Goal: Transaction & Acquisition: Purchase product/service

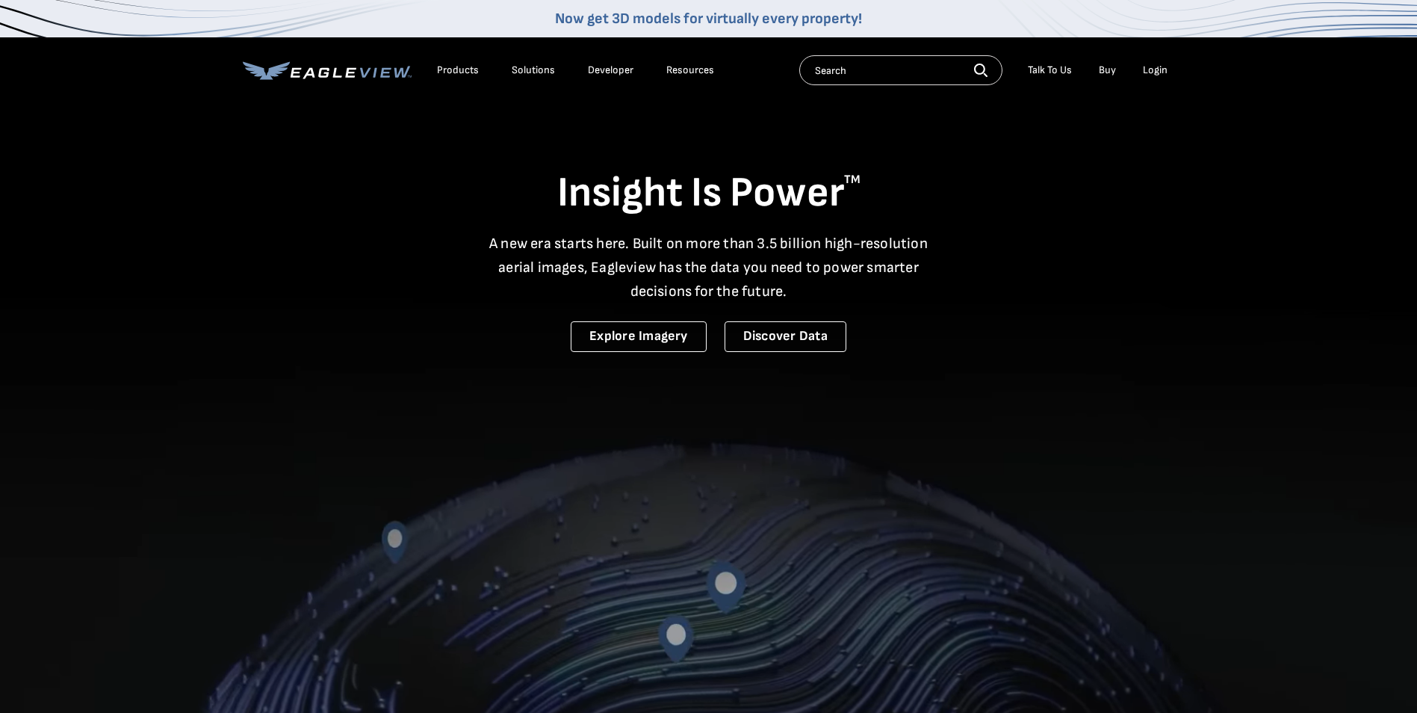
click at [1153, 65] on div "Login" at bounding box center [1155, 69] width 25 height 13
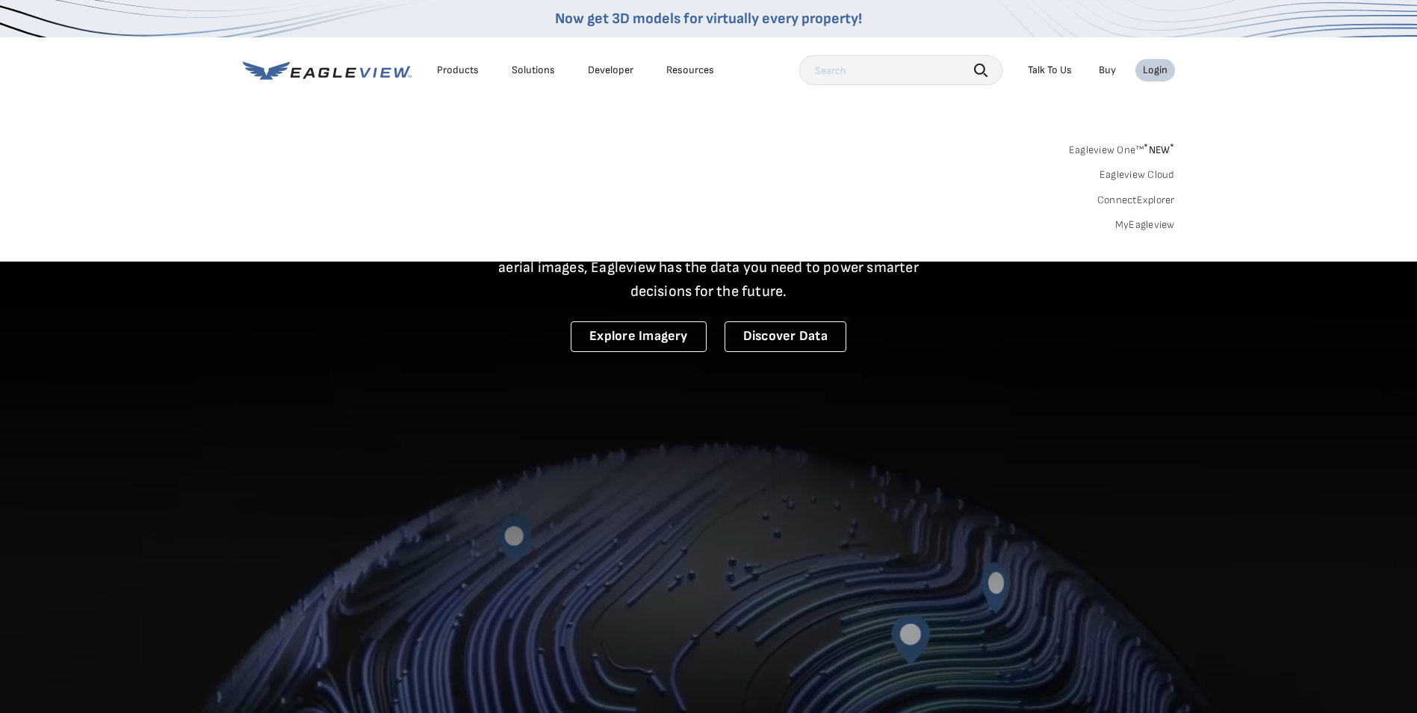
click at [1145, 217] on div "Eagleview One™ * NEW * Eagleview Cloud ConnectExplorer MyEagleview" at bounding box center [709, 185] width 932 height 93
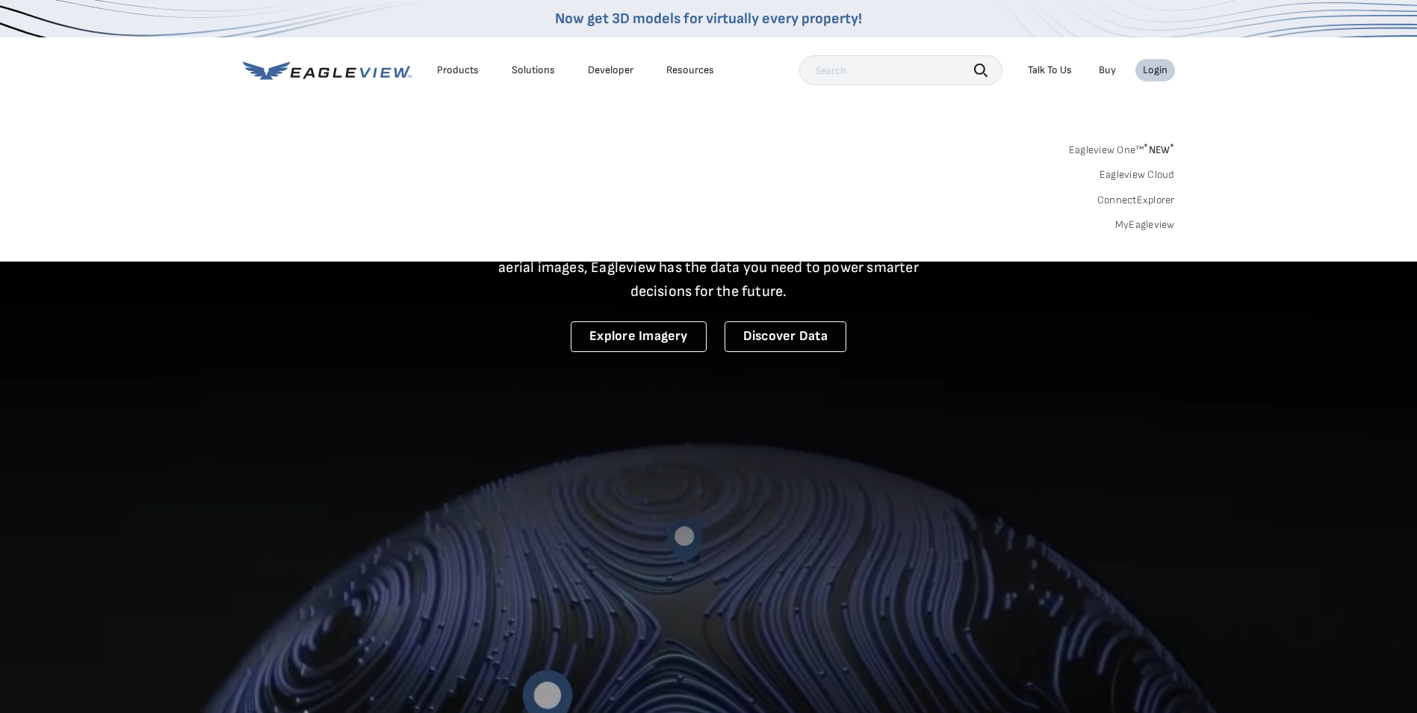
click at [1141, 223] on link "MyEagleview" at bounding box center [1145, 224] width 60 height 13
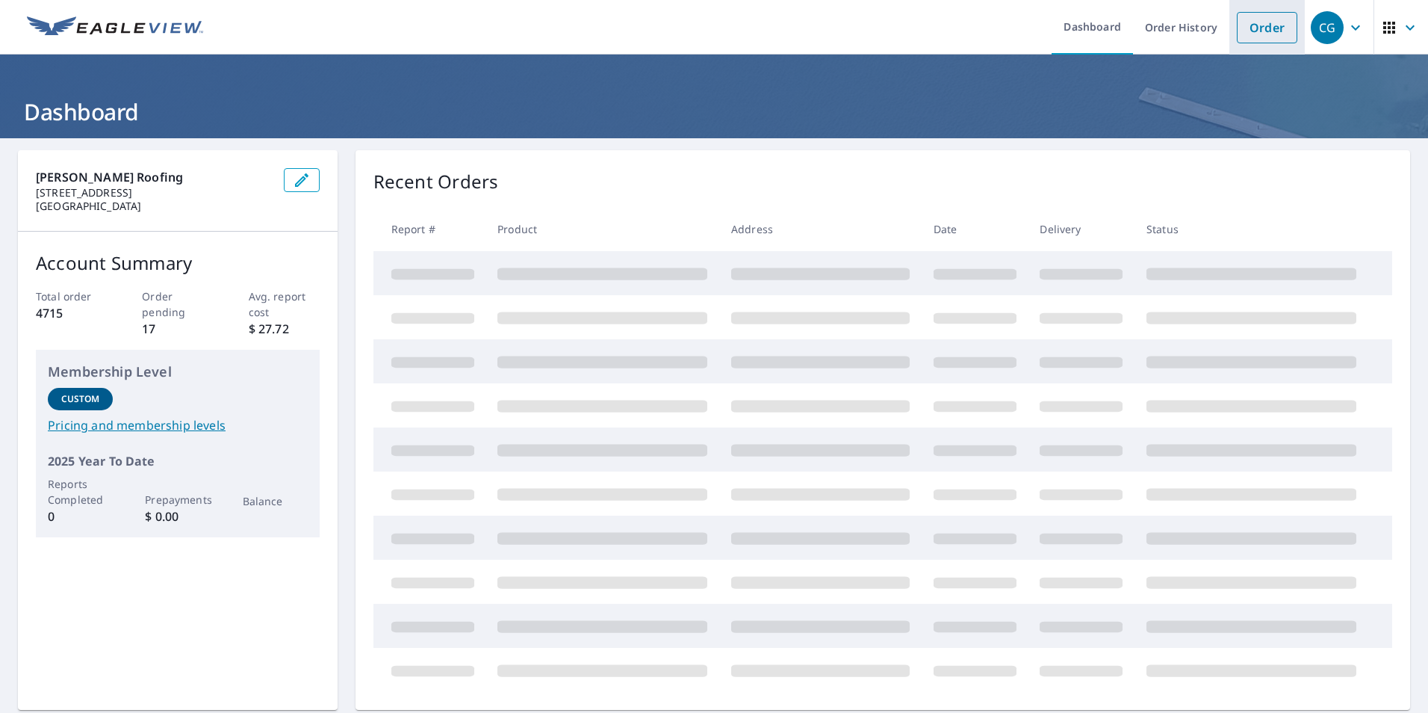
click at [1244, 36] on link "Order" at bounding box center [1267, 27] width 61 height 31
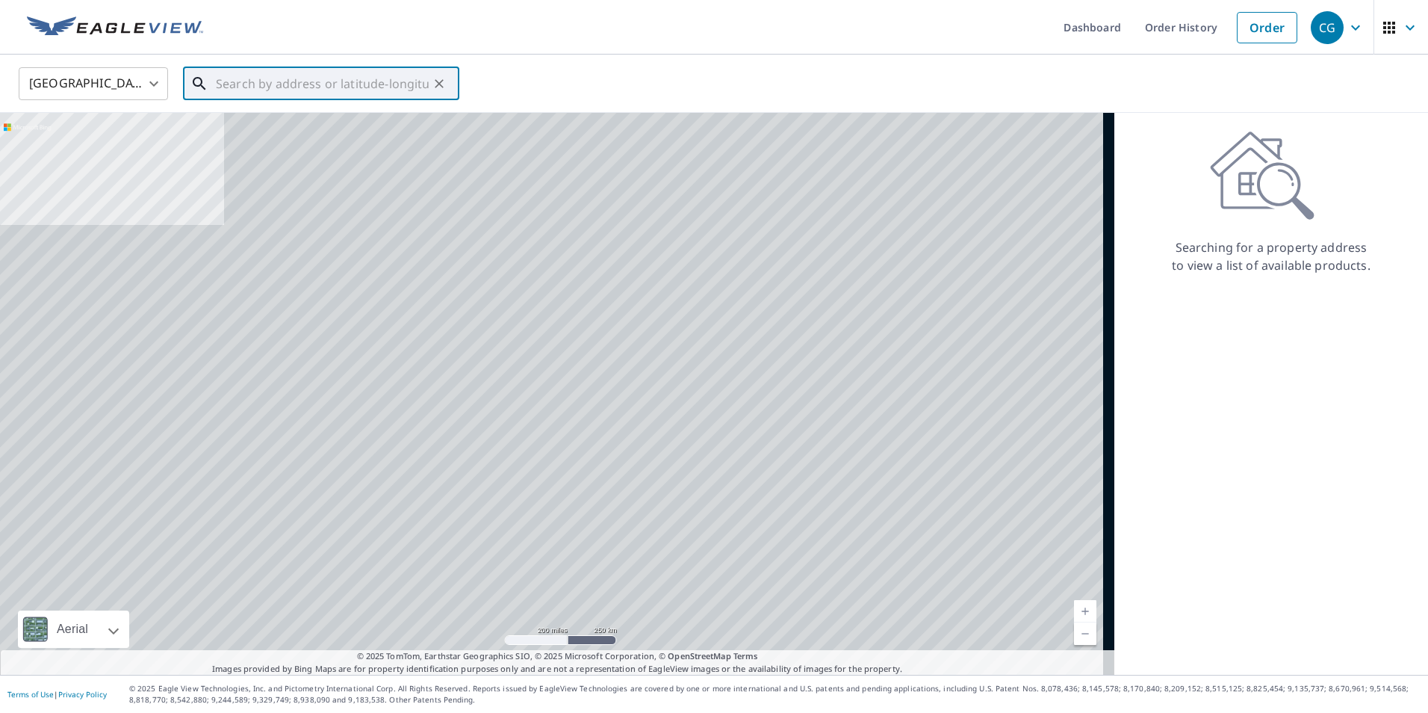
click at [229, 77] on input "text" at bounding box center [322, 84] width 213 height 42
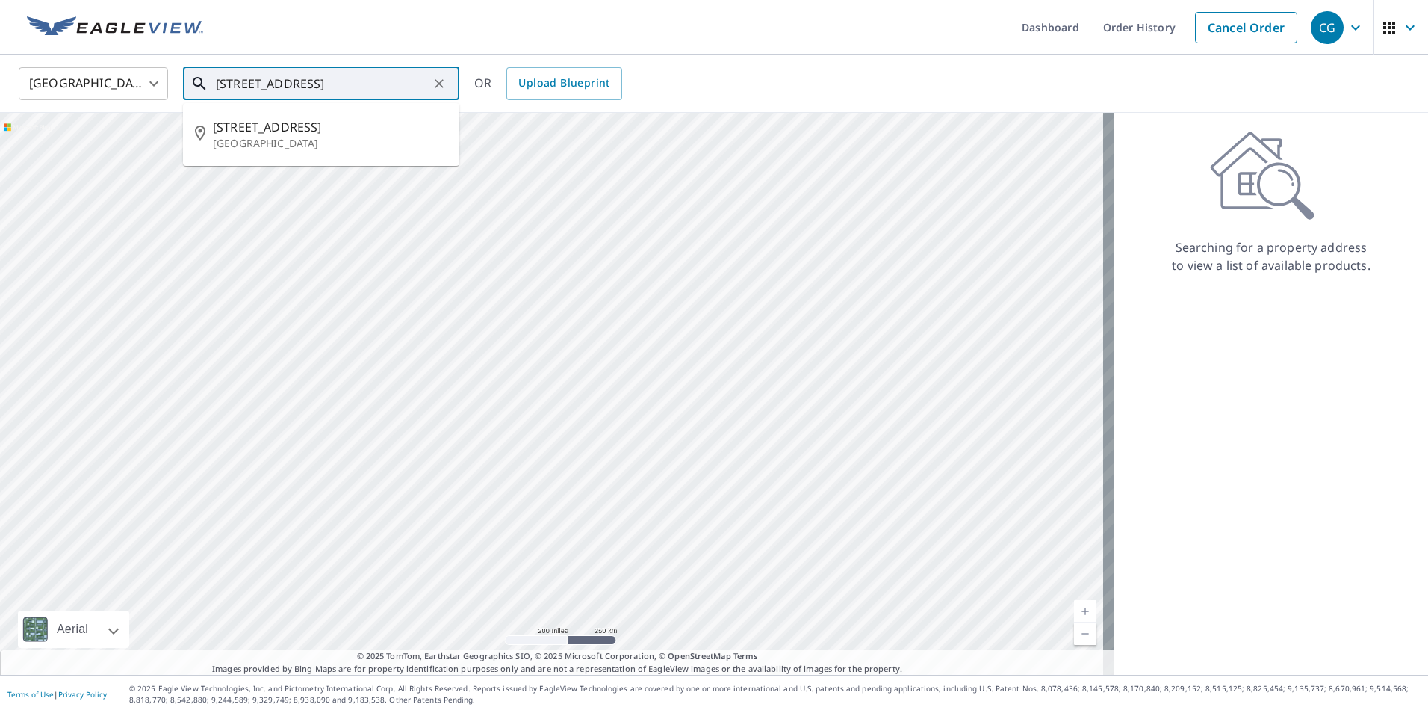
type input "[STREET_ADDRESS]"
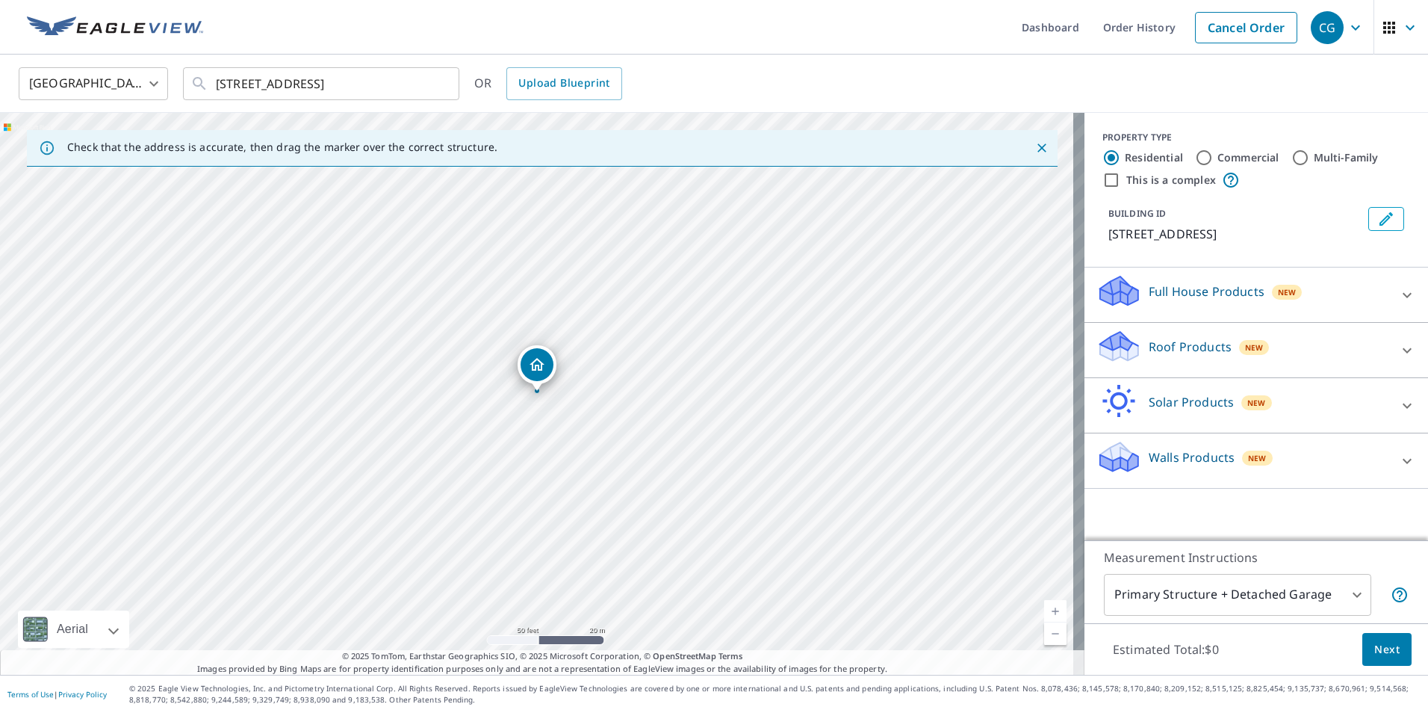
click at [1100, 354] on icon at bounding box center [1119, 352] width 38 height 18
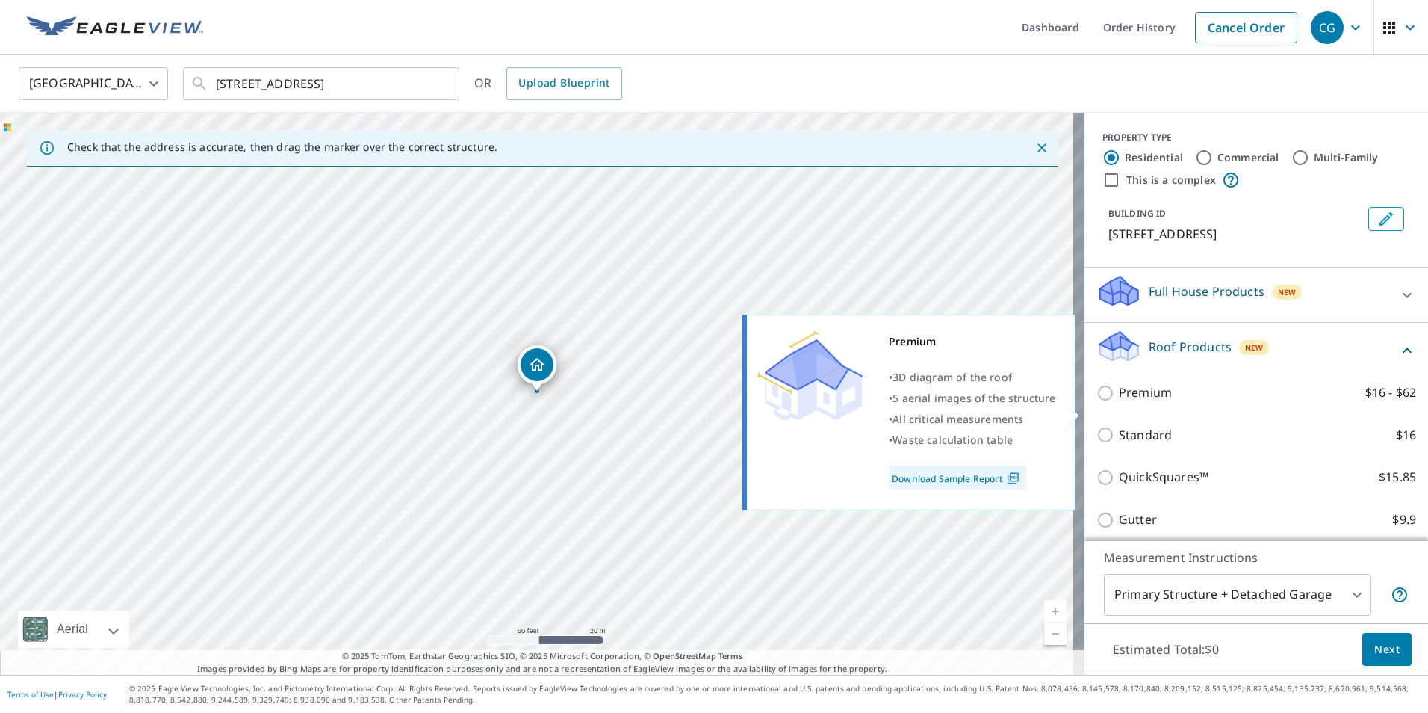
click at [1139, 402] on p "Premium" at bounding box center [1145, 392] width 53 height 19
click at [1119, 402] on input "Premium $16 - $62" at bounding box center [1108, 393] width 22 height 18
checkbox input "true"
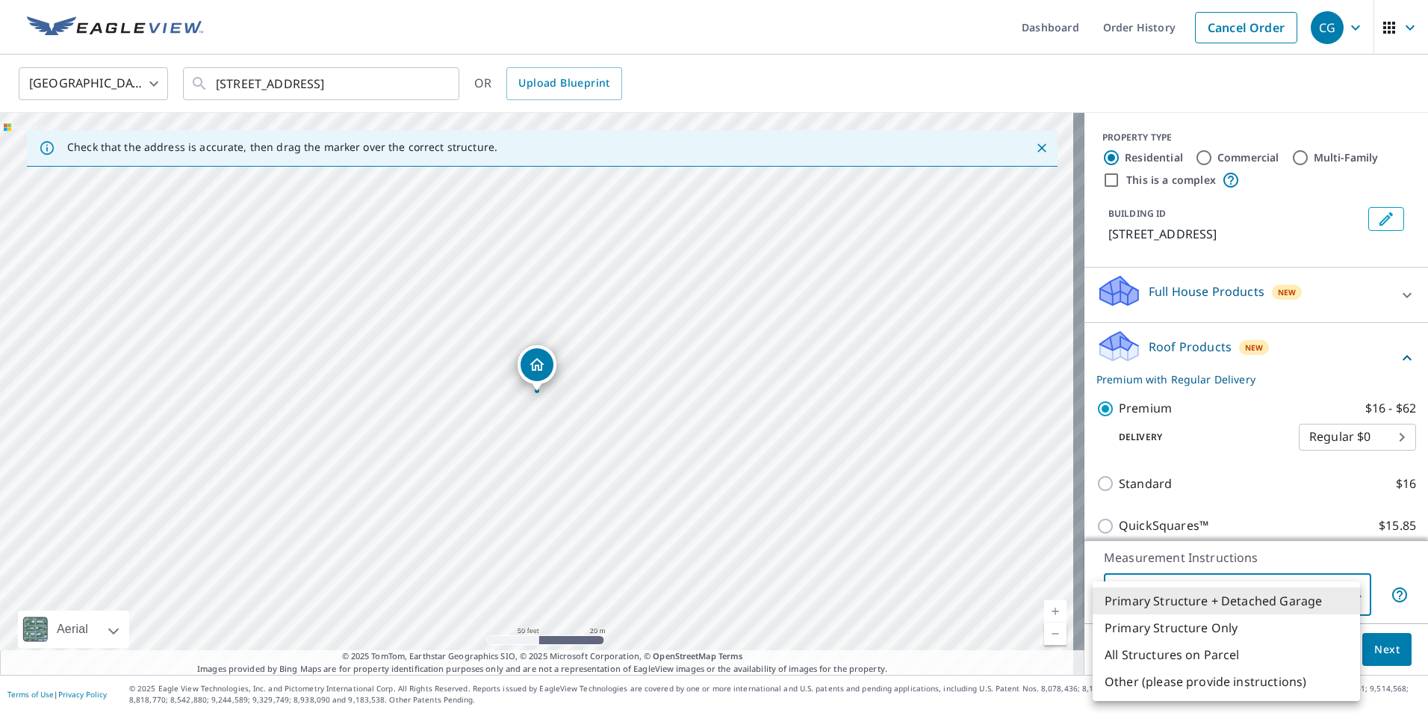
click at [1264, 603] on body "CG CG Dashboard Order History Cancel Order CG [GEOGRAPHIC_DATA] [GEOGRAPHIC_DAT…" at bounding box center [714, 356] width 1428 height 713
click at [1235, 627] on li "Primary Structure Only" at bounding box center [1226, 627] width 267 height 27
type input "2"
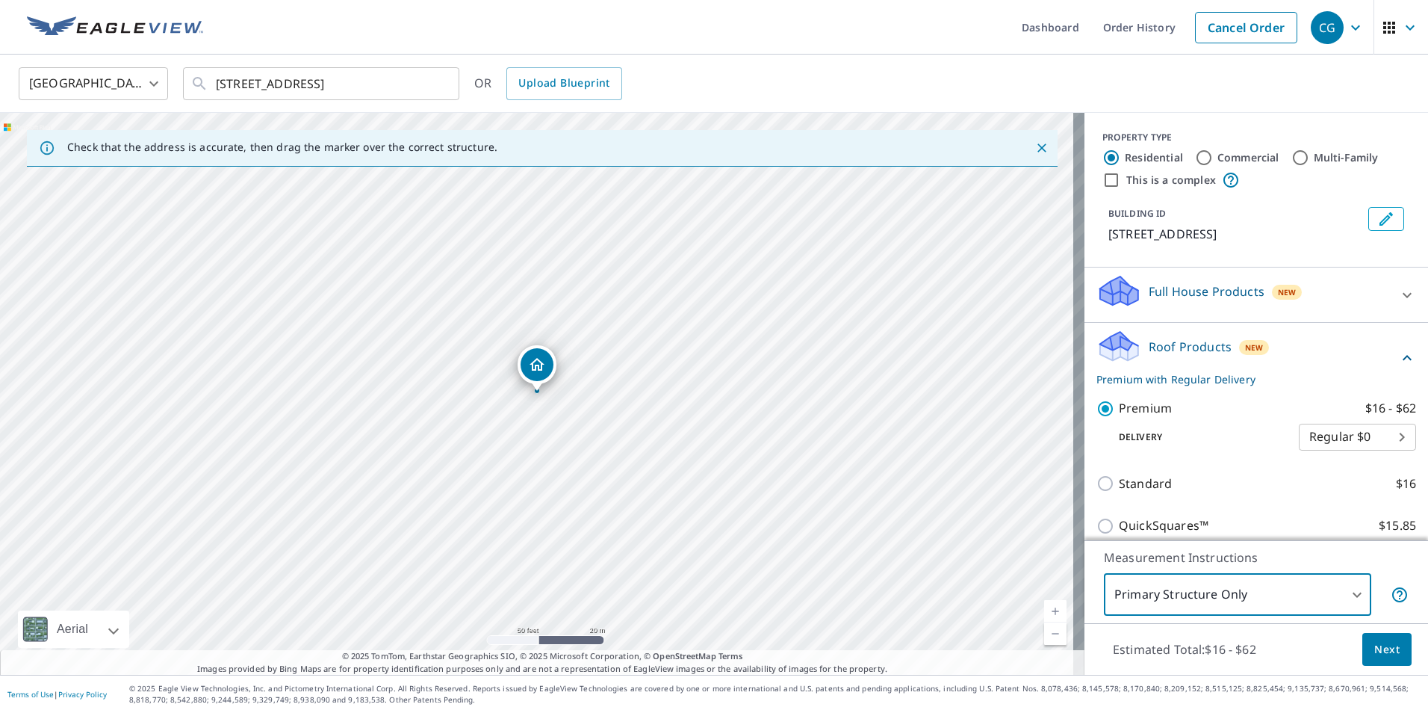
click at [1384, 651] on span "Next" at bounding box center [1386, 649] width 25 height 19
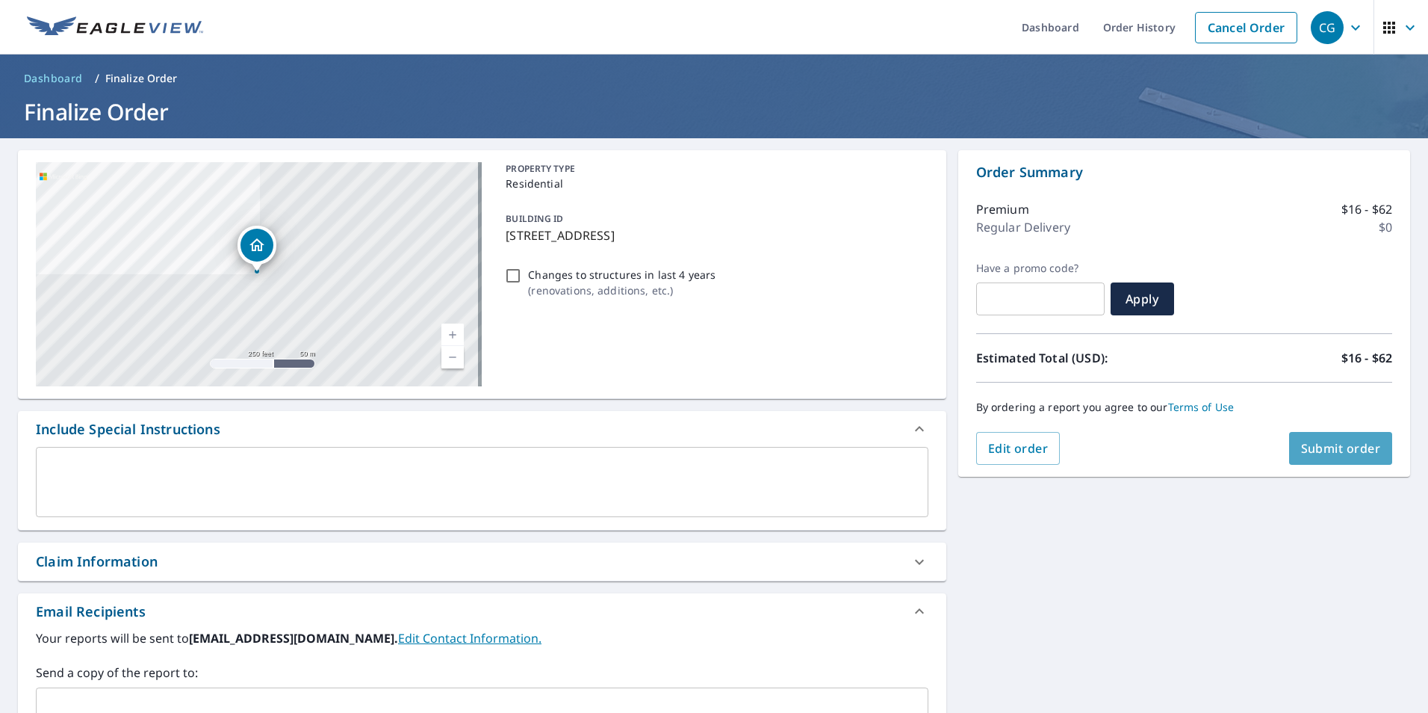
click at [1326, 452] on span "Submit order" at bounding box center [1341, 448] width 80 height 16
checkbox input "true"
